Goal: Information Seeking & Learning: Learn about a topic

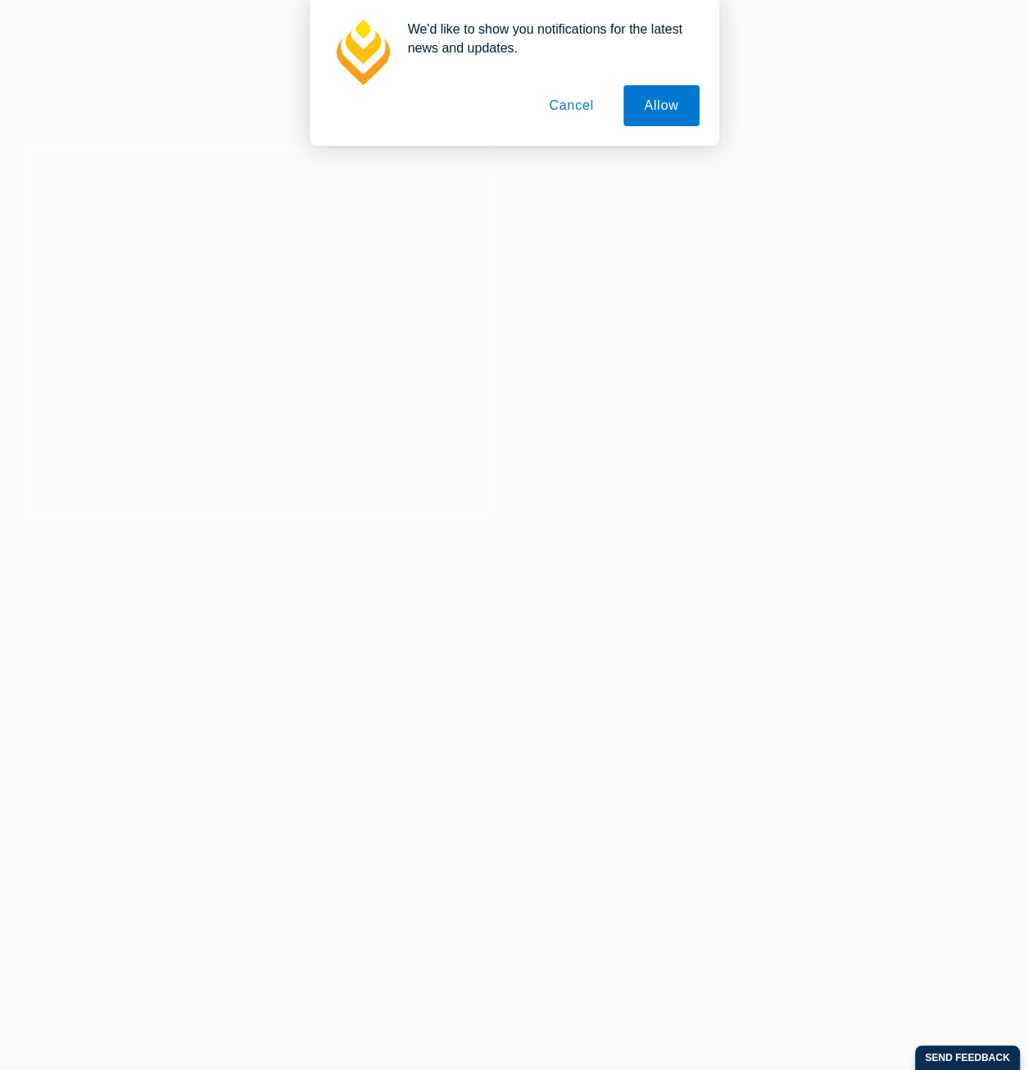
click at [583, 111] on button "Cancel" at bounding box center [571, 105] width 86 height 41
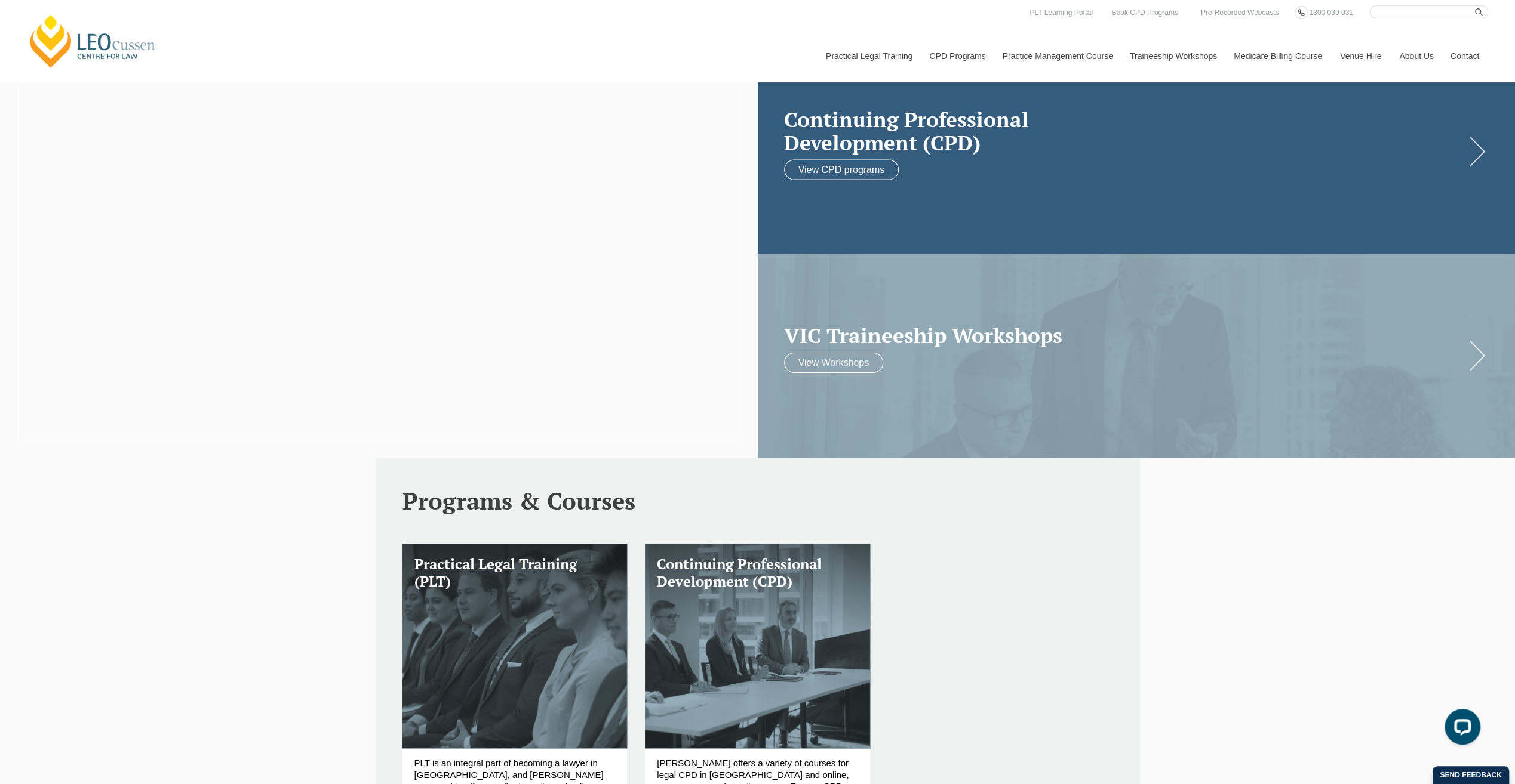
scroll to position [239, 0]
